Goal: Task Accomplishment & Management: Use online tool/utility

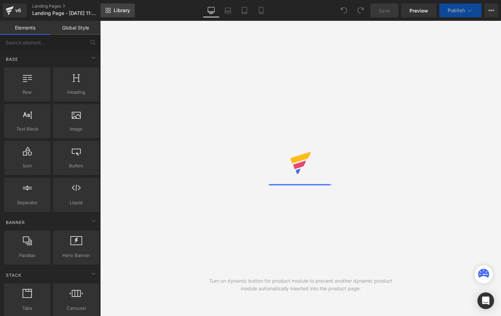
click at [118, 8] on span "Library" at bounding box center [122, 10] width 16 height 6
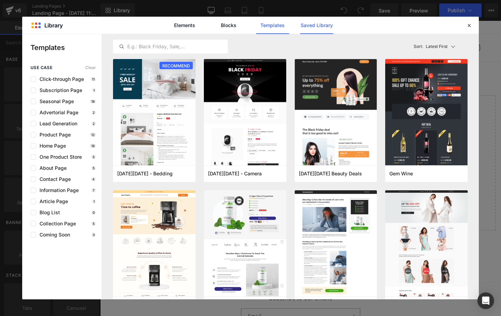
click at [322, 31] on link "Saved Library" at bounding box center [316, 25] width 33 height 17
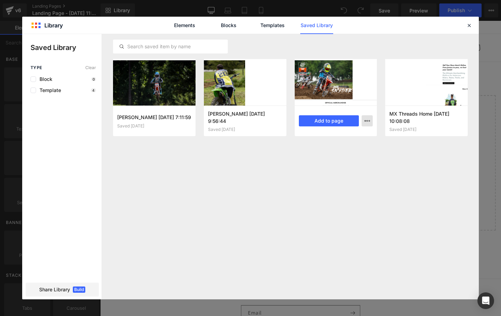
click at [367, 118] on icon "button" at bounding box center [368, 121] width 6 height 6
click at [369, 120] on div at bounding box center [250, 166] width 457 height 265
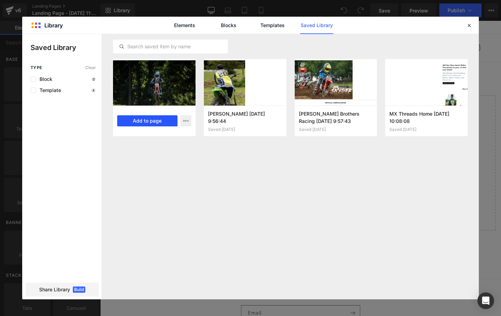
click at [148, 122] on button "Add to page" at bounding box center [147, 120] width 60 height 11
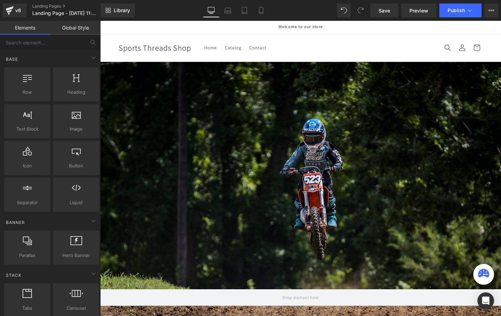
click at [492, 12] on icon at bounding box center [492, 11] width 6 height 6
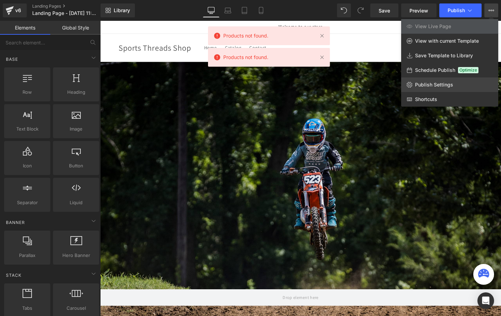
click at [427, 86] on span "Publish Settings" at bounding box center [434, 85] width 38 height 6
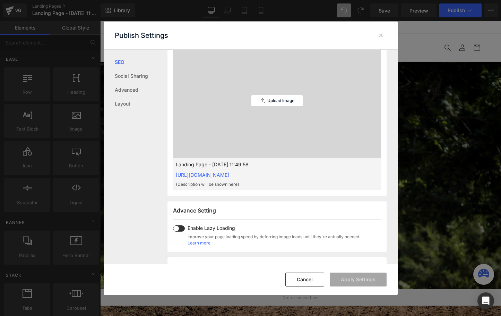
scroll to position [347, 0]
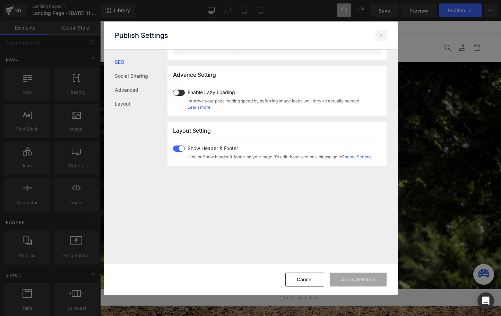
click at [381, 34] on icon at bounding box center [381, 35] width 7 height 7
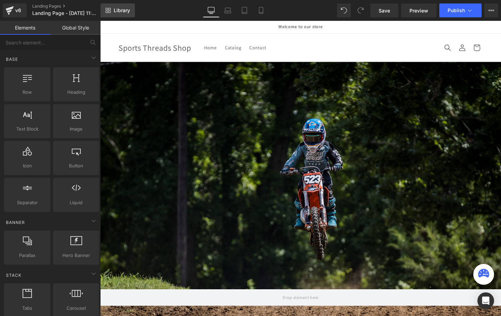
click at [126, 11] on span "Library" at bounding box center [122, 10] width 16 height 6
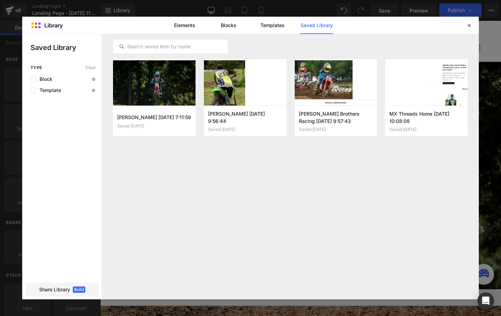
click at [323, 27] on link "Saved Library" at bounding box center [316, 25] width 33 height 17
click at [267, 173] on div "Kenneth Gowans III 2025-08-21 7:11:59 Saved 4 days ago Add to page Preston Cuts…" at bounding box center [290, 166] width 355 height 265
click at [187, 124] on icon "button" at bounding box center [186, 121] width 6 height 6
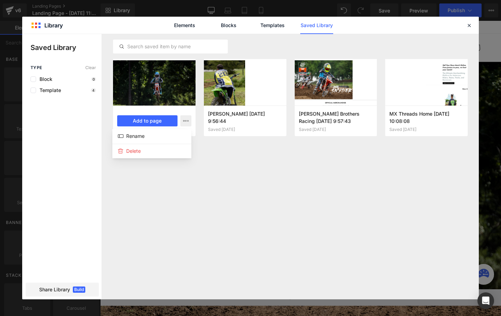
click at [261, 163] on div at bounding box center [250, 166] width 457 height 265
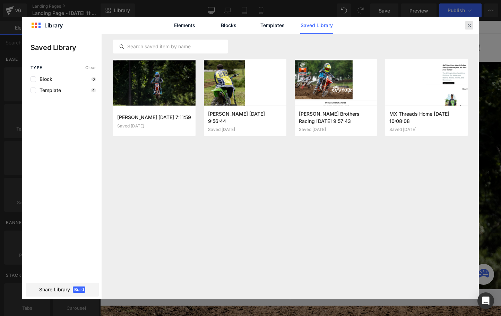
click at [467, 23] on icon at bounding box center [469, 25] width 6 height 6
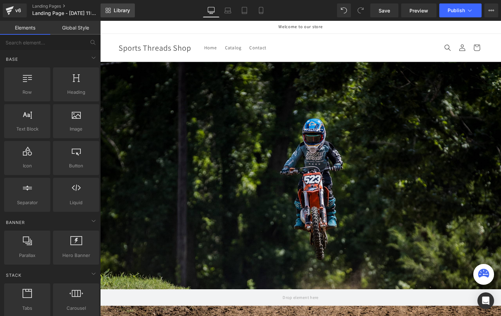
click at [129, 11] on span "Library" at bounding box center [122, 10] width 16 height 6
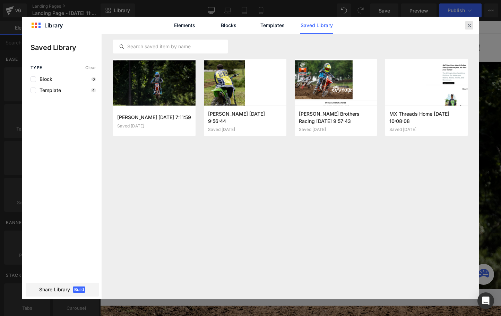
drag, startPoint x: 469, startPoint y: 28, endPoint x: 331, endPoint y: 0, distance: 141.2
click at [469, 28] on icon at bounding box center [469, 25] width 6 height 6
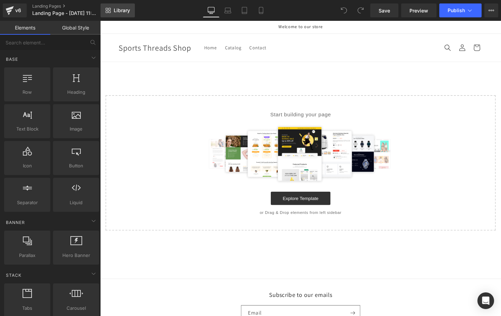
click at [134, 13] on link "Library" at bounding box center [118, 10] width 34 height 14
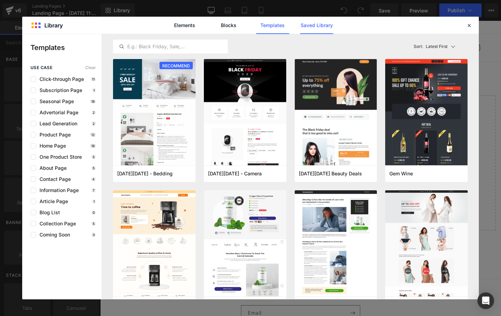
click at [323, 26] on link "Saved Library" at bounding box center [316, 25] width 33 height 17
